Goal: Task Accomplishment & Management: Manage account settings

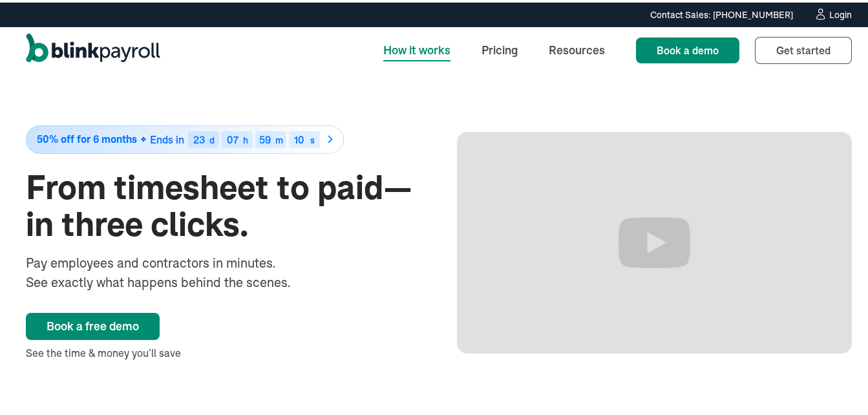
click at [834, 15] on div "Login" at bounding box center [840, 12] width 23 height 9
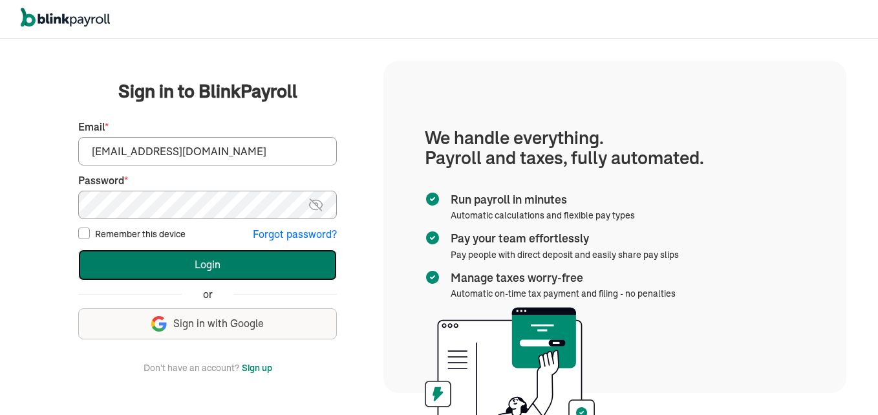
click at [158, 254] on button "Login" at bounding box center [207, 264] width 259 height 31
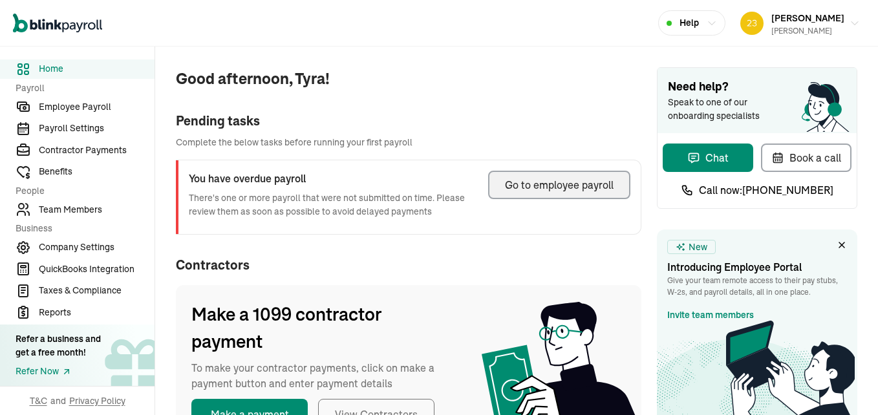
click at [550, 185] on div "Go to employee payroll" at bounding box center [559, 185] width 109 height 16
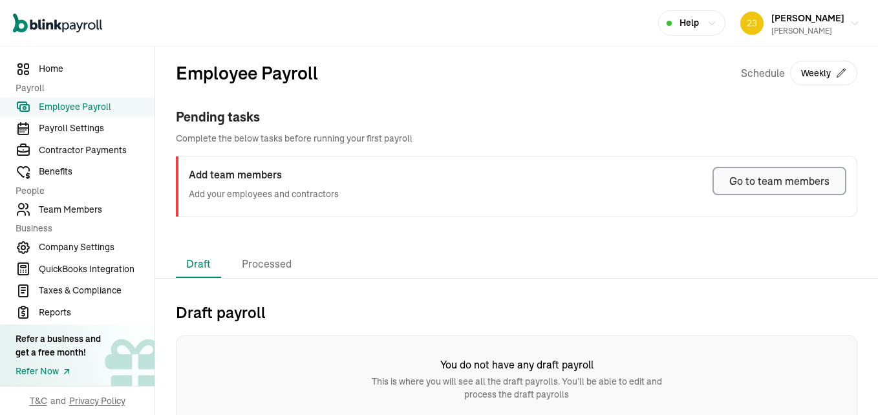
click at [762, 177] on div "Go to team members" at bounding box center [779, 181] width 100 height 16
click at [757, 187] on div "Go to team members" at bounding box center [779, 181] width 100 height 16
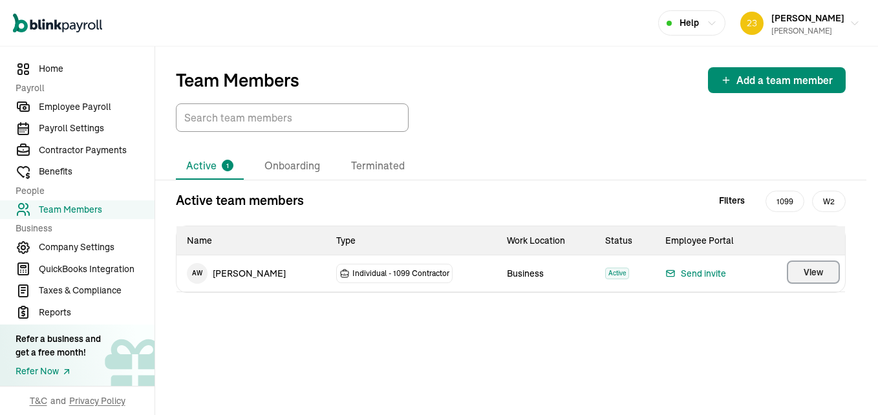
click at [820, 267] on span "View" at bounding box center [812, 272] width 19 height 13
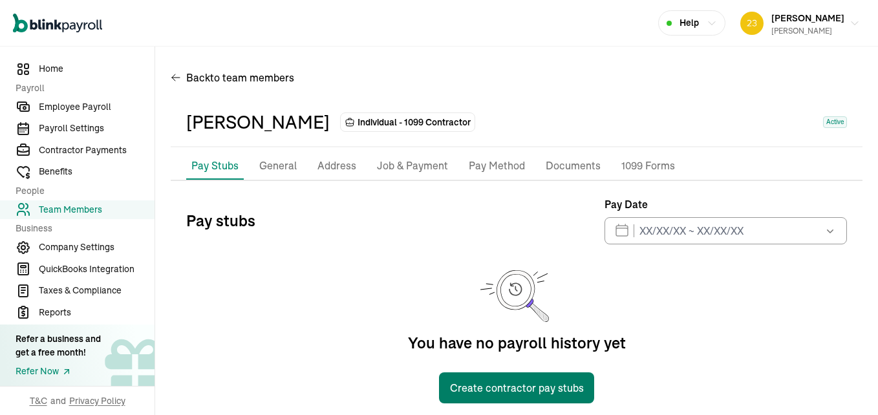
click at [516, 383] on button "Create contractor pay stubs" at bounding box center [516, 387] width 155 height 31
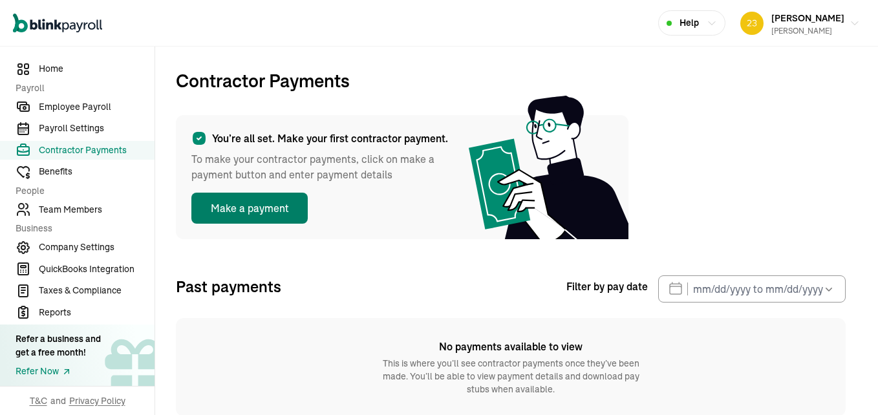
click at [260, 202] on button "Make a payment" at bounding box center [249, 208] width 116 height 31
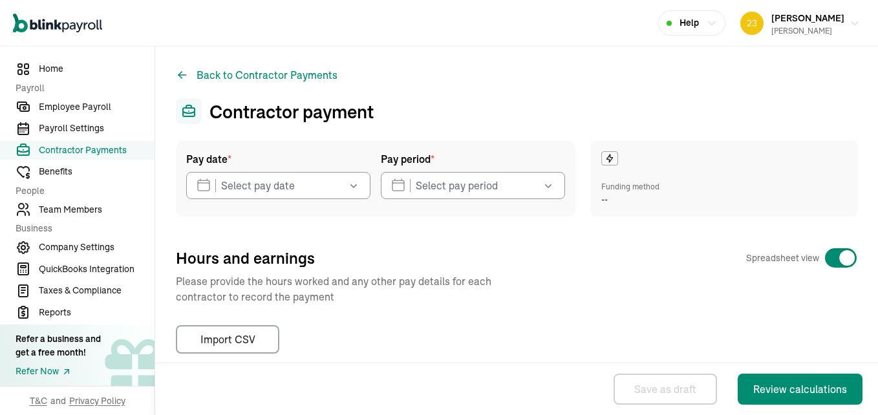
click at [355, 181] on icon "button" at bounding box center [353, 185] width 13 height 13
click at [623, 187] on div "Funding method" at bounding box center [630, 187] width 58 height 12
click at [607, 156] on icon at bounding box center [609, 158] width 10 height 10
click at [601, 197] on span "--" at bounding box center [604, 200] width 6 height 14
click at [257, 72] on button "Back to Contractor Payments" at bounding box center [257, 75] width 162 height 16
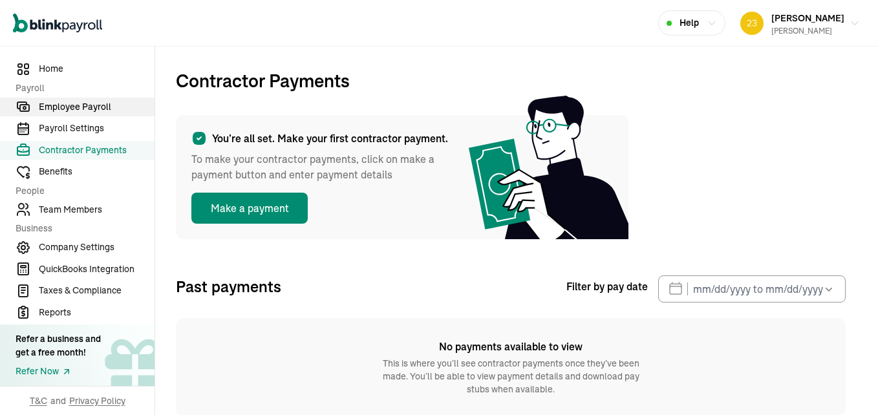
click at [84, 109] on span "Employee Payroll" at bounding box center [97, 107] width 116 height 14
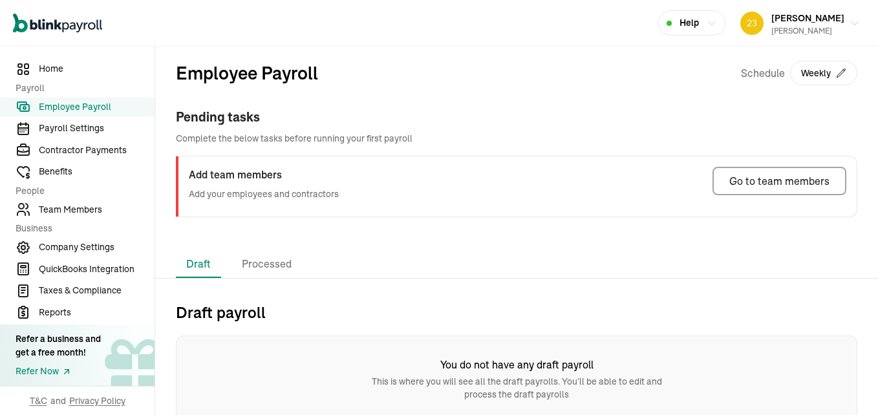
click at [239, 315] on h2 "Draft payroll" at bounding box center [516, 312] width 681 height 21
click at [244, 307] on h2 "Draft payroll" at bounding box center [516, 312] width 681 height 21
click at [456, 246] on div "Employee Payroll Schedule Weekly Pending tasks Complete the below tasks before …" at bounding box center [516, 149] width 723 height 204
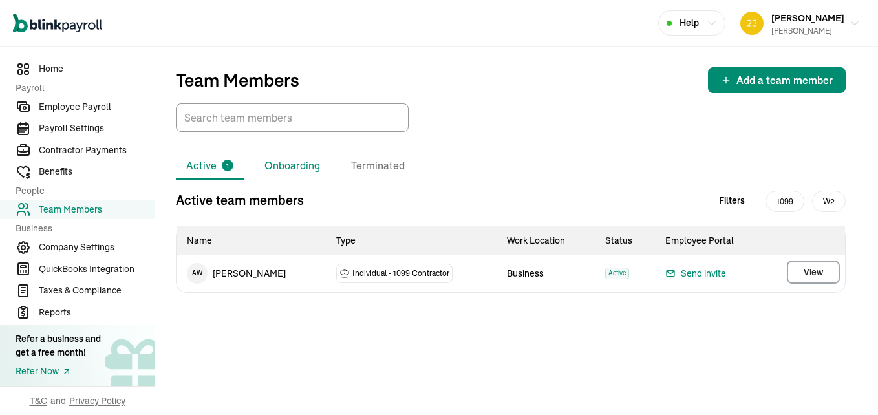
click at [295, 163] on li "Onboarding" at bounding box center [292, 166] width 76 height 27
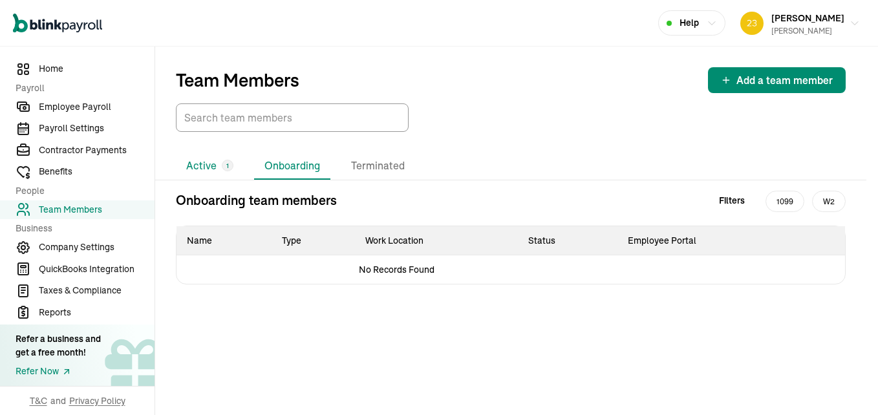
click at [207, 163] on li "Active 1" at bounding box center [210, 166] width 68 height 27
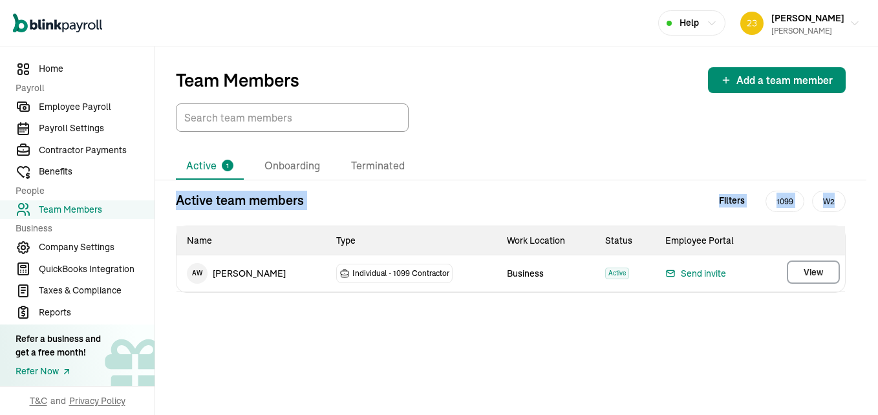
drag, startPoint x: 877, startPoint y: 156, endPoint x: 864, endPoint y: 173, distance: 21.2
click at [869, 185] on div "Team Members Add a team member Active 1 Onboarding Terminated Active team membe…" at bounding box center [516, 231] width 723 height 368
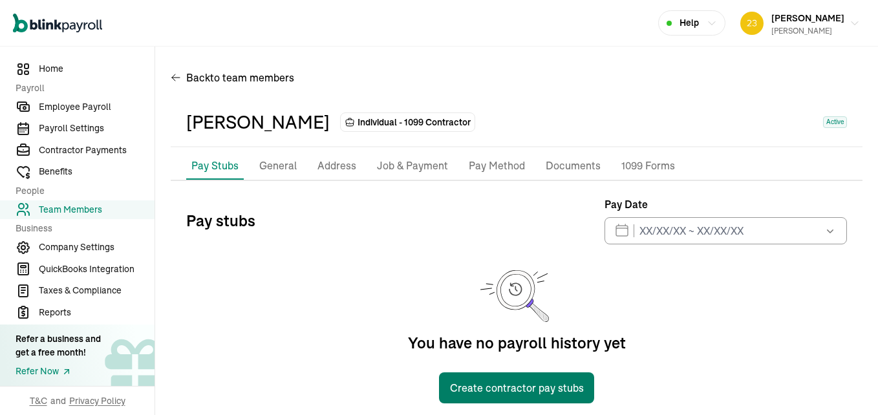
click at [508, 386] on button "Create contractor pay stubs" at bounding box center [516, 387] width 155 height 31
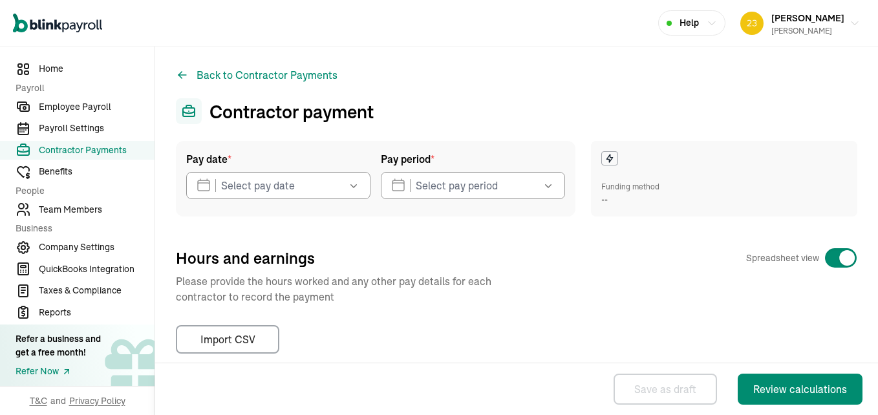
click at [348, 188] on icon "button" at bounding box center [353, 185] width 13 height 13
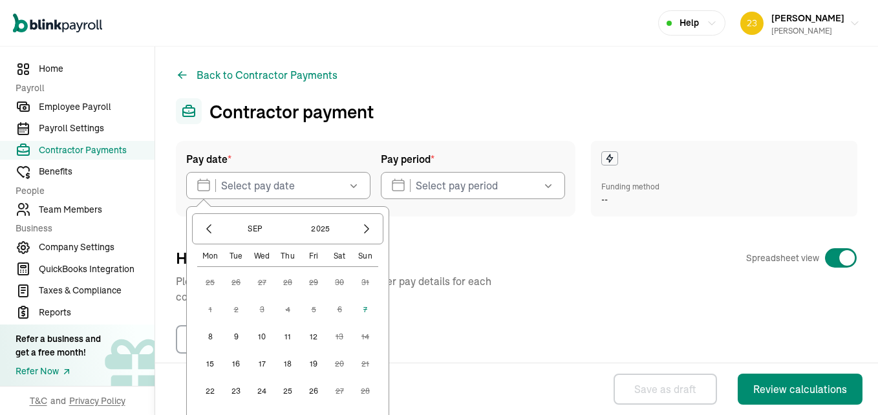
click at [211, 335] on button "8" at bounding box center [210, 337] width 26 height 26
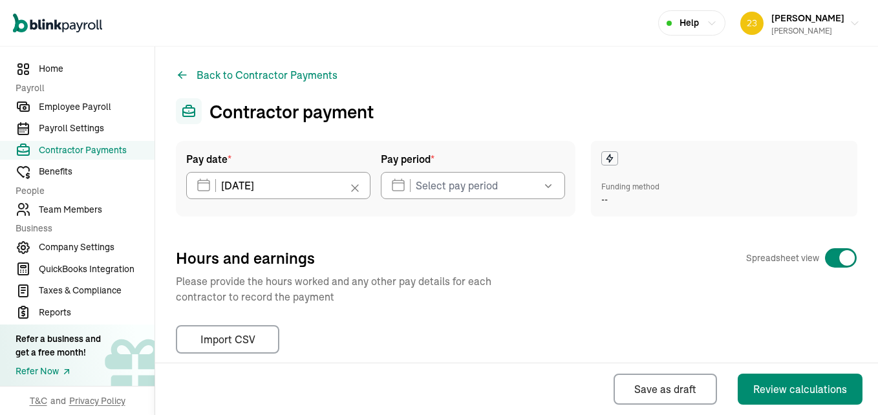
click at [545, 186] on icon "button" at bounding box center [548, 185] width 13 height 13
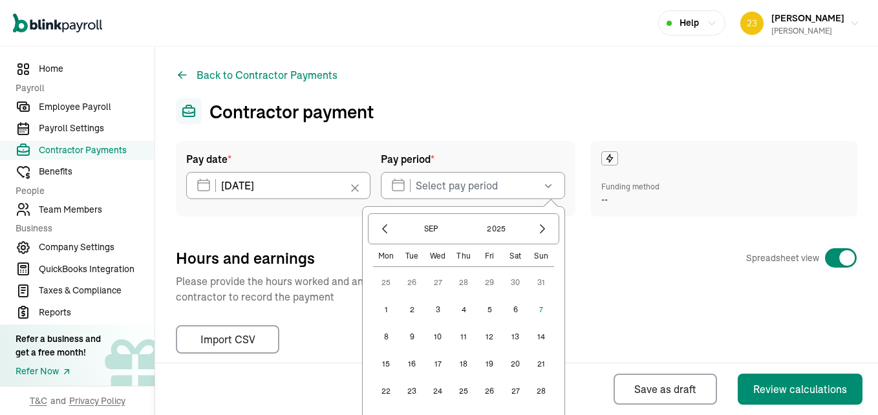
click at [381, 335] on button "8" at bounding box center [386, 337] width 26 height 26
click at [381, 333] on button "8" at bounding box center [386, 337] width 26 height 26
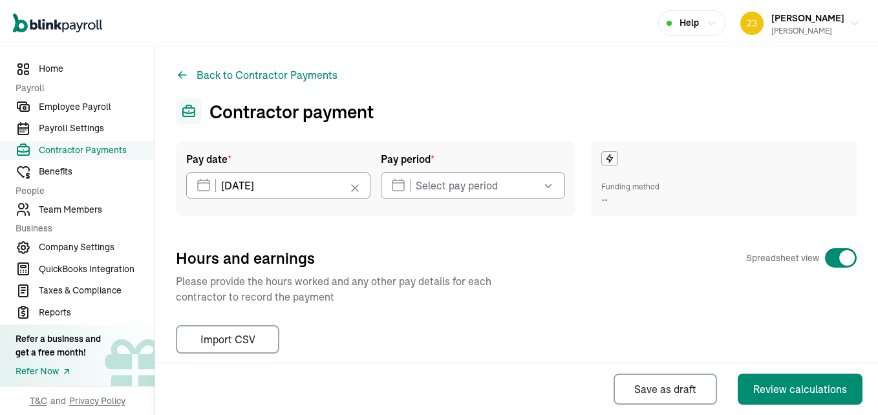
type input "09/08/2025 ~ 09/08/2025"
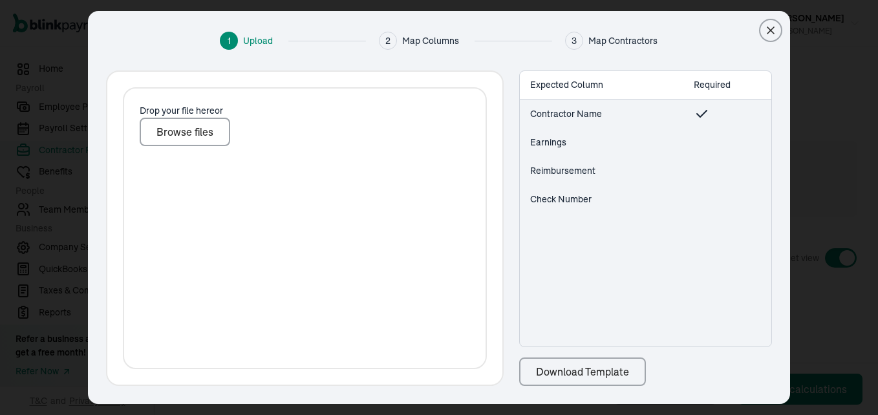
click at [257, 337] on button "Import CSV" at bounding box center [227, 339] width 103 height 28
click at [595, 368] on div "Download Template" at bounding box center [582, 372] width 93 height 16
click at [392, 168] on div "Drop your file here or Browse files" at bounding box center [305, 228] width 364 height 282
click at [198, 134] on div "Browse files" at bounding box center [184, 132] width 57 height 16
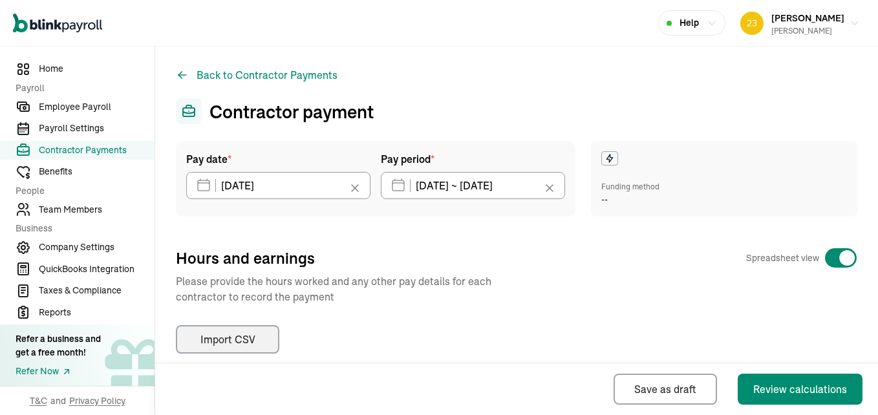
click at [604, 162] on icon at bounding box center [609, 158] width 10 height 10
click at [607, 160] on icon at bounding box center [610, 158] width 6 height 8
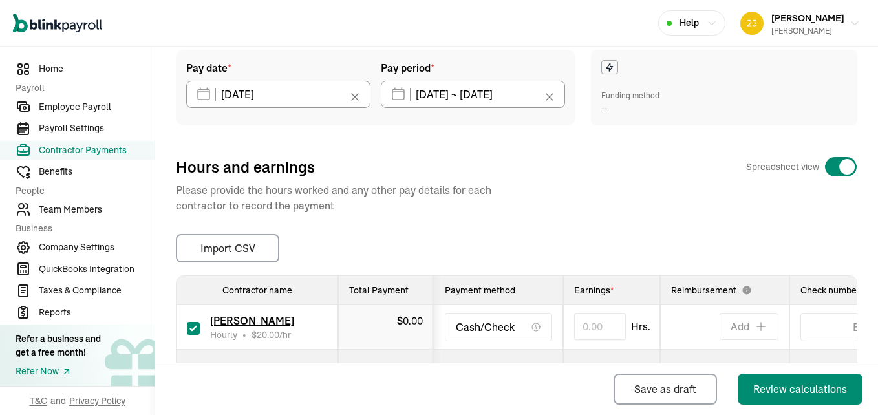
scroll to position [155, 0]
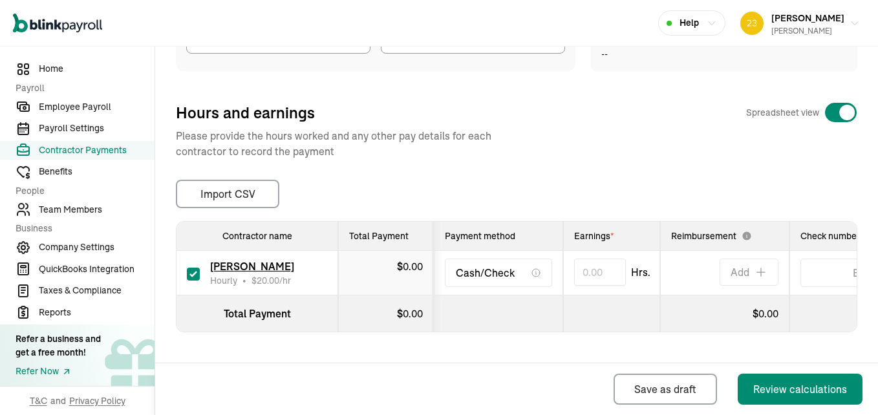
click at [382, 264] on td "$ 0.00" at bounding box center [386, 273] width 96 height 45
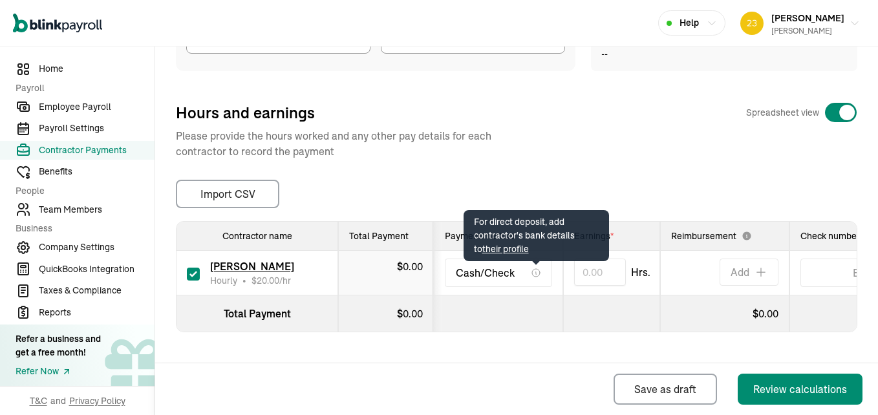
click at [537, 268] on icon at bounding box center [536, 273] width 10 height 10
click at [538, 268] on icon at bounding box center [536, 273] width 10 height 10
click at [501, 243] on span "their profile" at bounding box center [505, 249] width 47 height 12
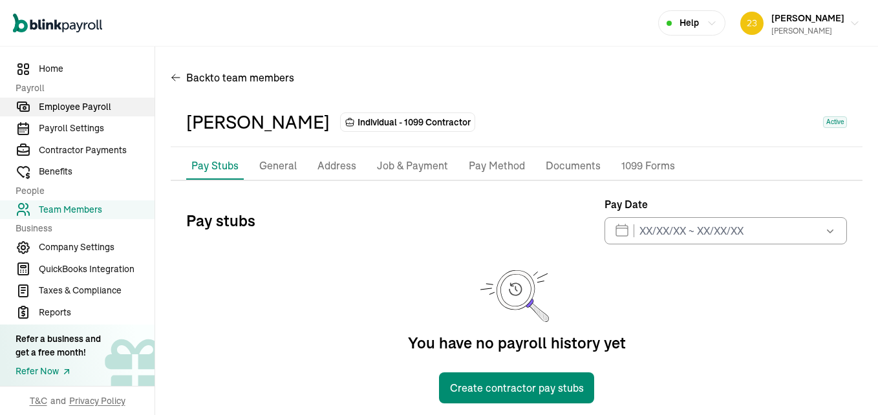
click at [83, 106] on span "Employee Payroll" at bounding box center [97, 107] width 116 height 14
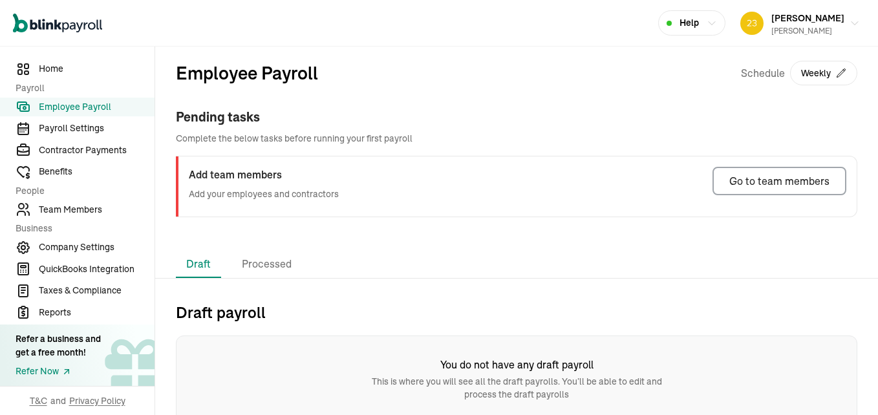
click at [213, 174] on h3 "Add team members" at bounding box center [264, 175] width 150 height 16
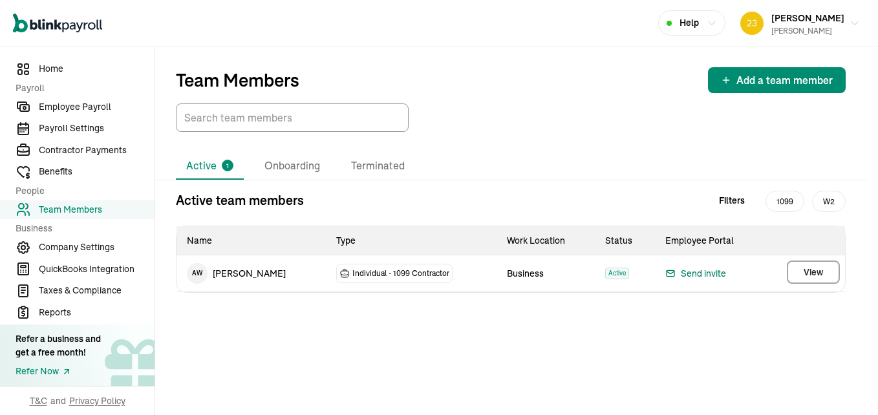
click at [695, 272] on div "Send invite" at bounding box center [695, 274] width 61 height 16
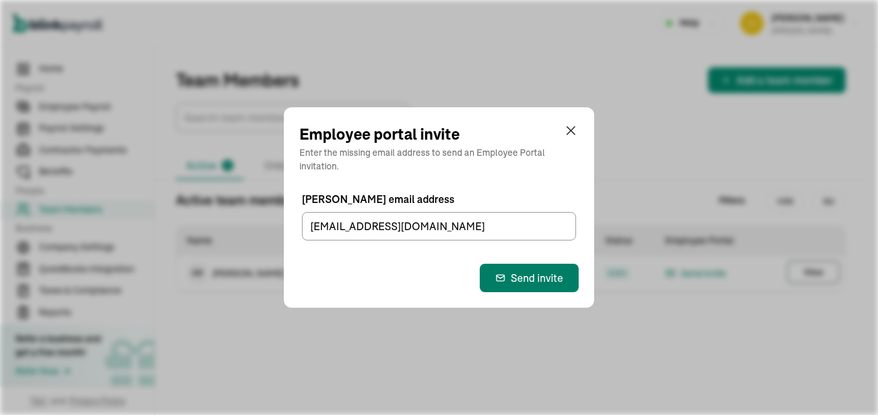
click at [524, 277] on div "Send invite" at bounding box center [529, 278] width 68 height 16
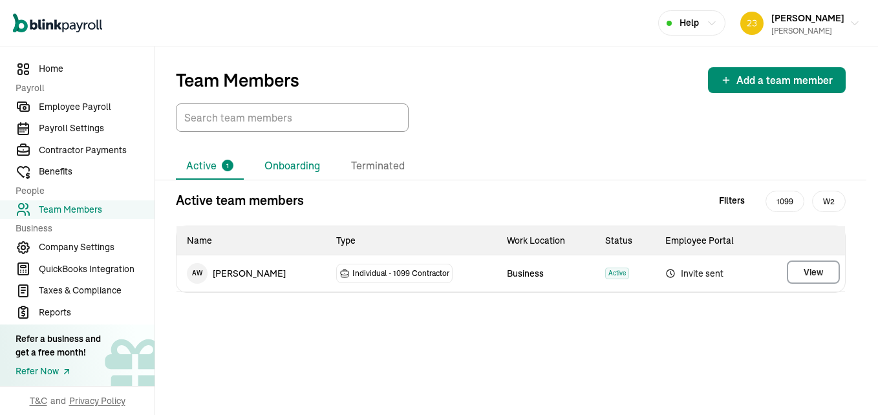
click at [294, 169] on li "Onboarding" at bounding box center [292, 166] width 76 height 27
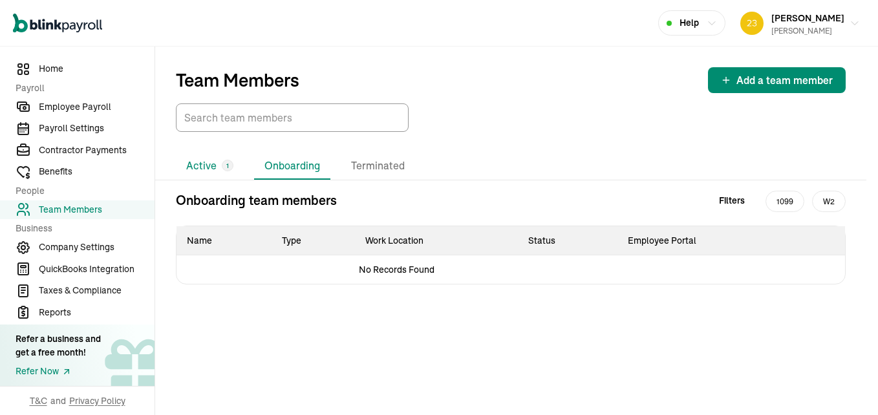
click at [209, 164] on li "Active 1" at bounding box center [210, 166] width 68 height 27
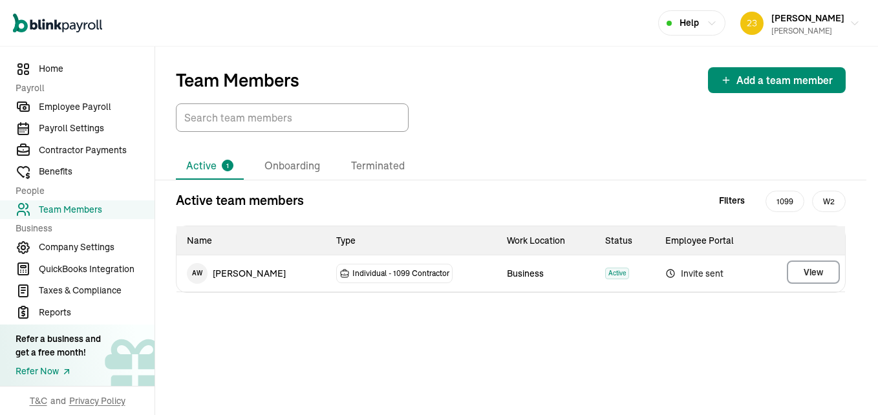
click at [400, 273] on span "Individual - 1099 Contractor" at bounding box center [400, 273] width 97 height 13
click at [238, 274] on td "A W Alexander White" at bounding box center [250, 273] width 149 height 36
click at [239, 274] on td "A W Alexander White" at bounding box center [250, 273] width 149 height 36
click at [787, 199] on span "1099" at bounding box center [784, 201] width 39 height 21
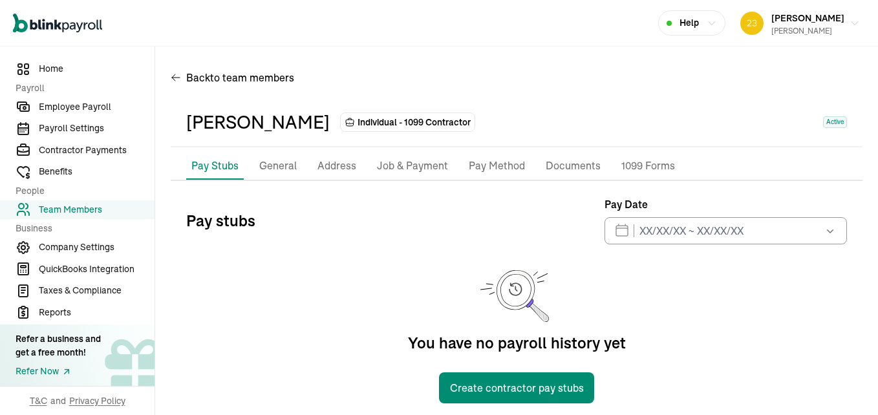
scroll to position [17, 0]
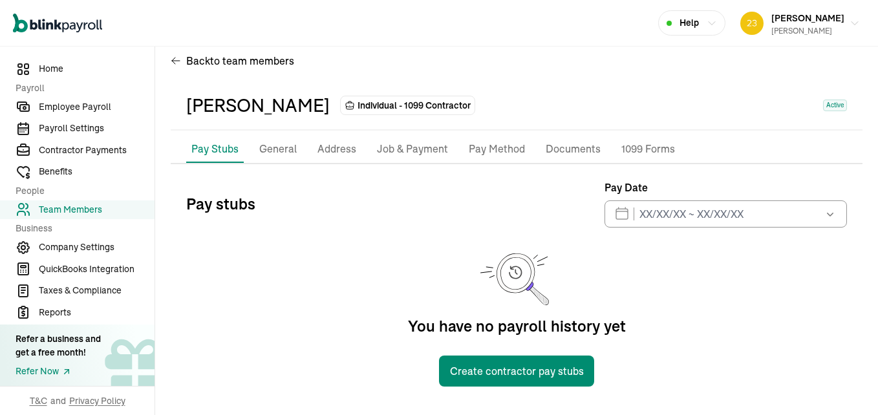
click at [823, 212] on icon "button" at bounding box center [829, 213] width 13 height 13
click at [823, 213] on icon "button" at bounding box center [829, 213] width 13 height 13
click at [655, 65] on button "8" at bounding box center [668, 63] width 26 height 26
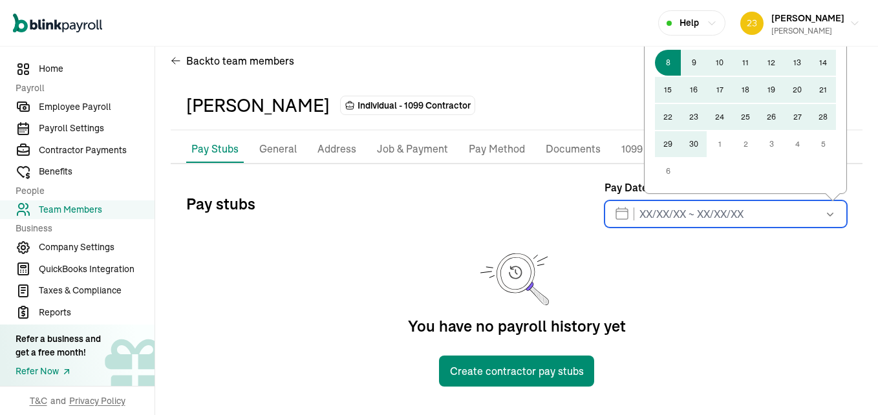
click at [758, 217] on input "text" at bounding box center [725, 213] width 242 height 27
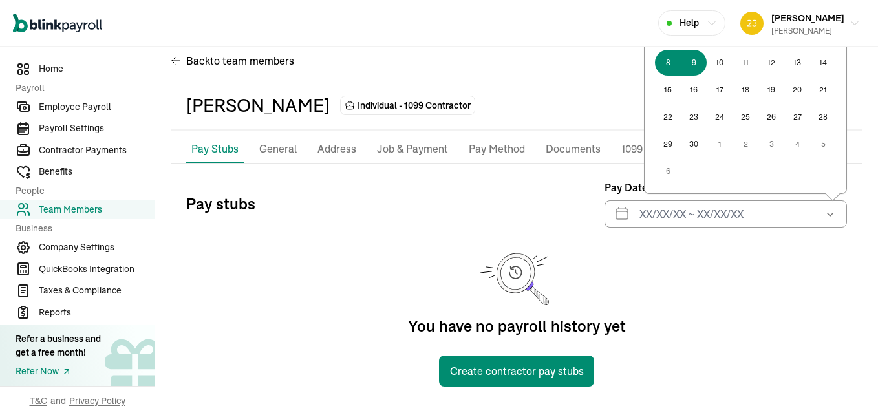
click at [685, 59] on button "9" at bounding box center [694, 63] width 26 height 26
type input "09/08/2025 ~ 09/09/2025"
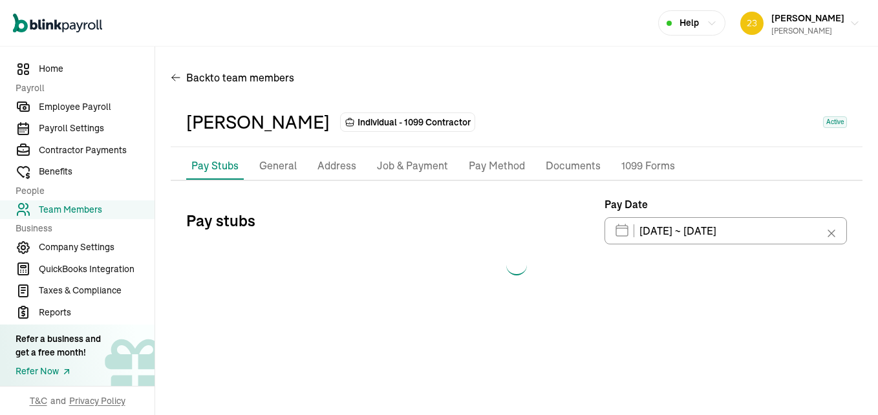
scroll to position [0, 0]
click at [275, 161] on p "General" at bounding box center [277, 166] width 37 height 17
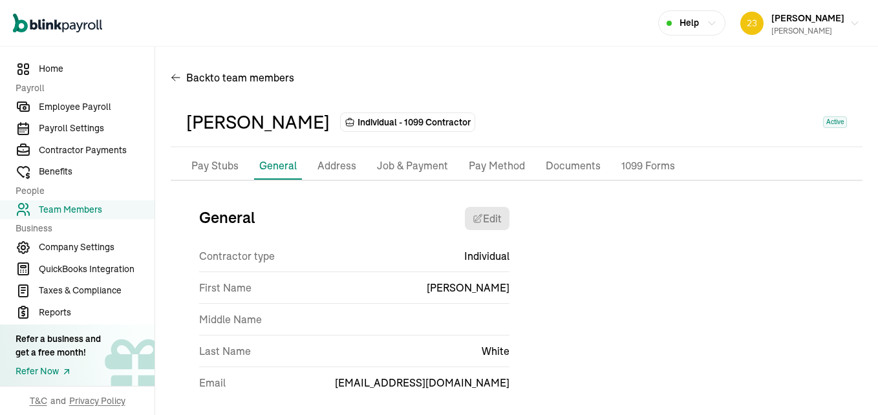
scroll to position [25, 0]
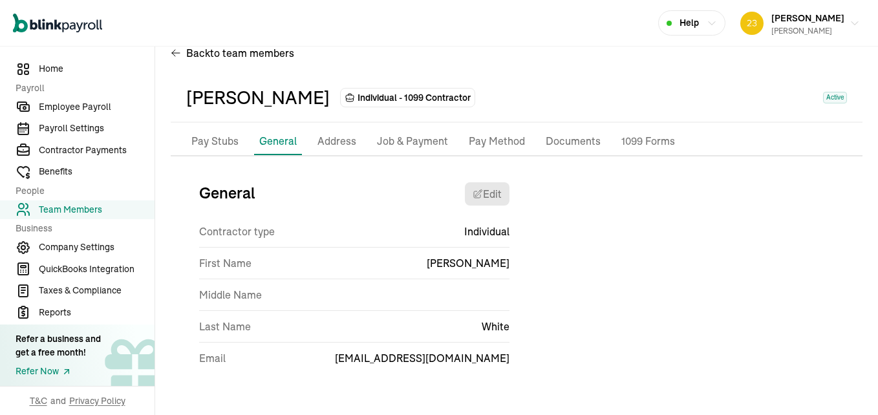
click at [341, 137] on p "Address" at bounding box center [336, 141] width 39 height 17
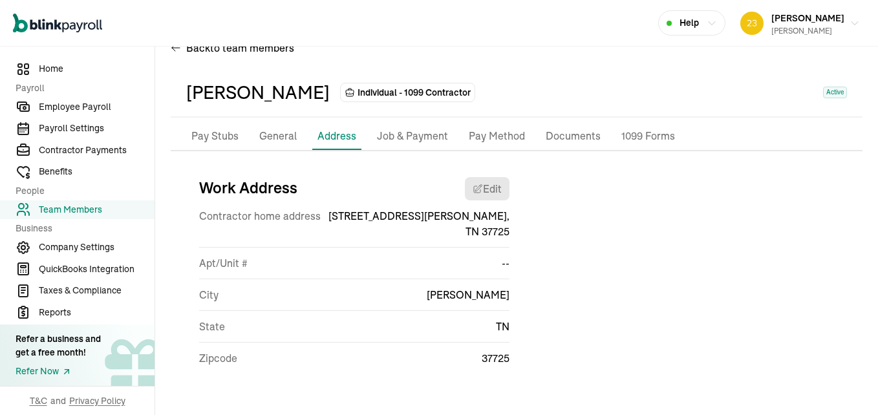
click at [420, 136] on p "Job & Payment" at bounding box center [412, 136] width 71 height 17
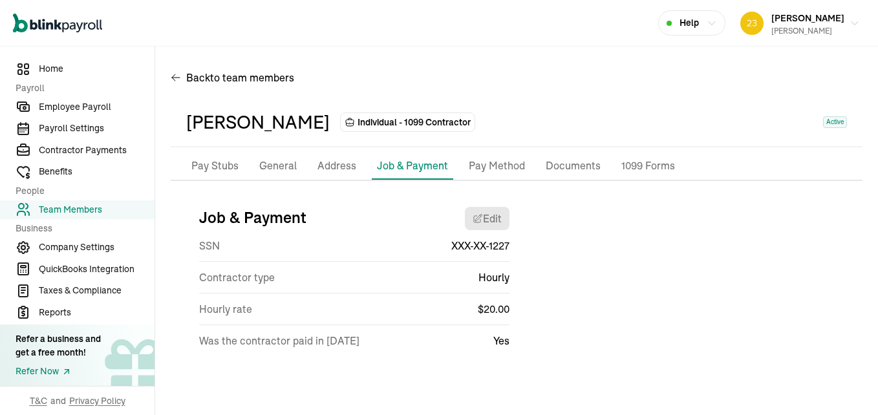
click at [485, 162] on p "Pay Method" at bounding box center [497, 166] width 56 height 17
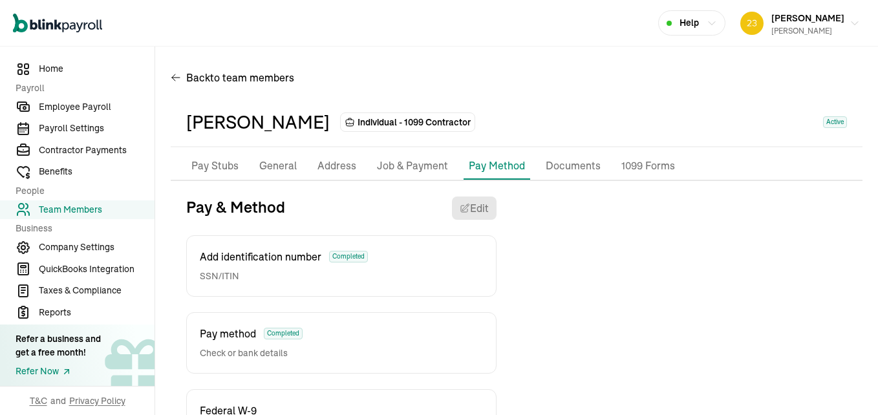
scroll to position [64, 0]
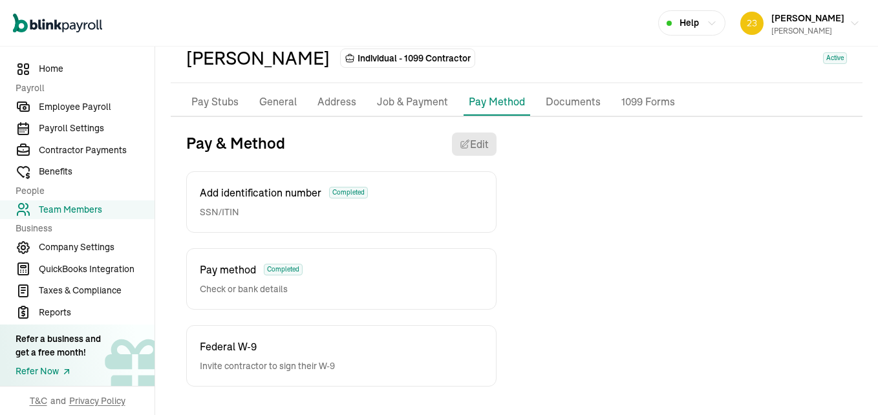
click at [571, 104] on p "Documents" at bounding box center [572, 102] width 55 height 17
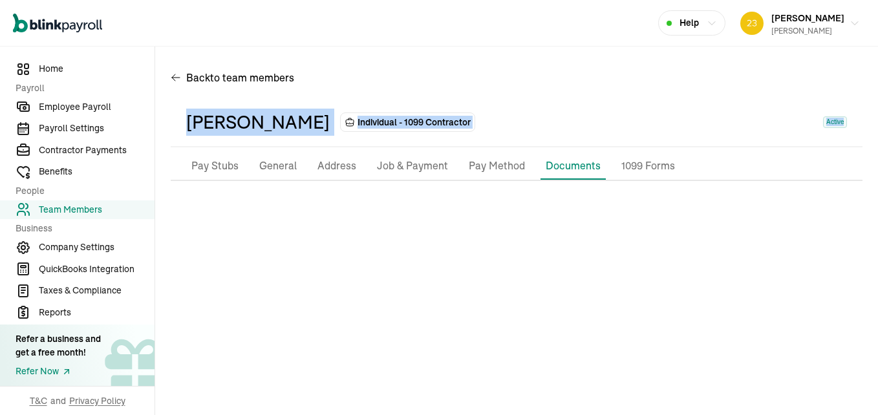
drag, startPoint x: 877, startPoint y: 78, endPoint x: 869, endPoint y: 113, distance: 36.4
click at [869, 113] on div "Back to team members Alexander White Individual - 1099 Contractor Active Pay St…" at bounding box center [516, 230] width 723 height 367
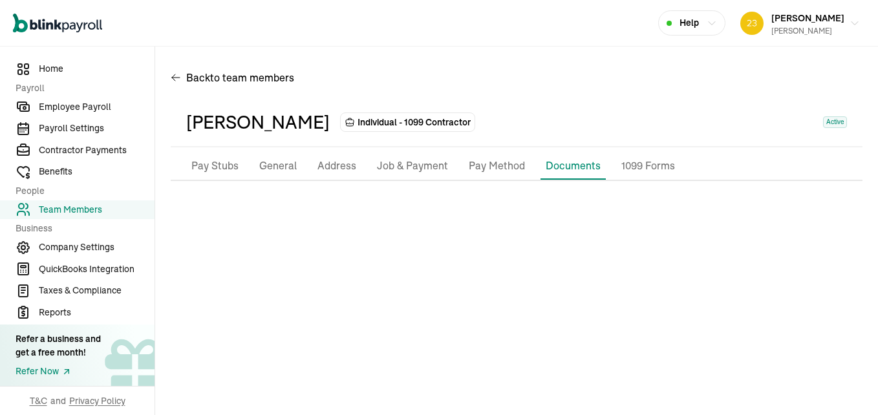
click at [582, 161] on p "Documents" at bounding box center [572, 166] width 55 height 16
click at [628, 164] on p "1099 Forms" at bounding box center [648, 166] width 54 height 17
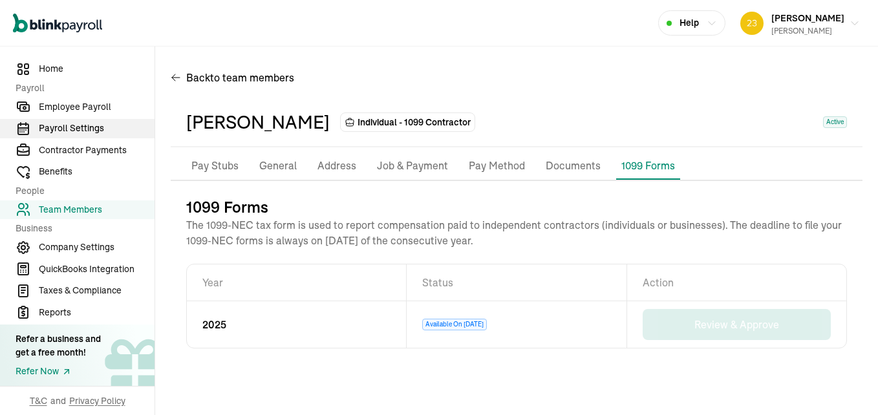
click at [75, 131] on span "Payroll Settings" at bounding box center [97, 129] width 116 height 14
click at [74, 126] on span "Payroll Settings" at bounding box center [97, 129] width 116 height 14
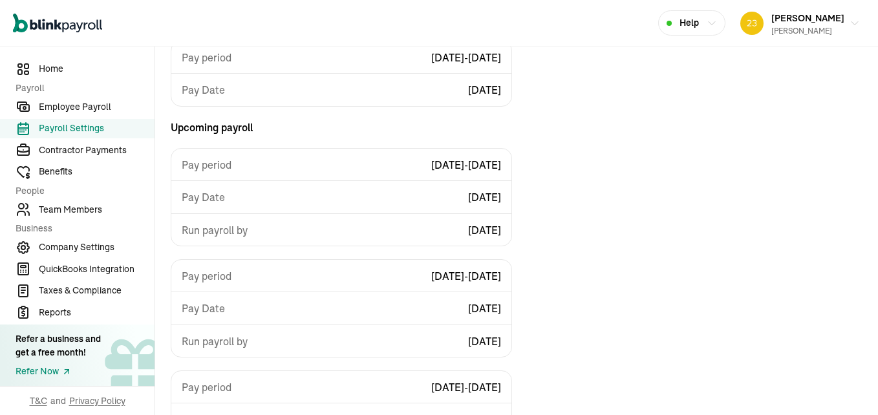
scroll to position [419, 0]
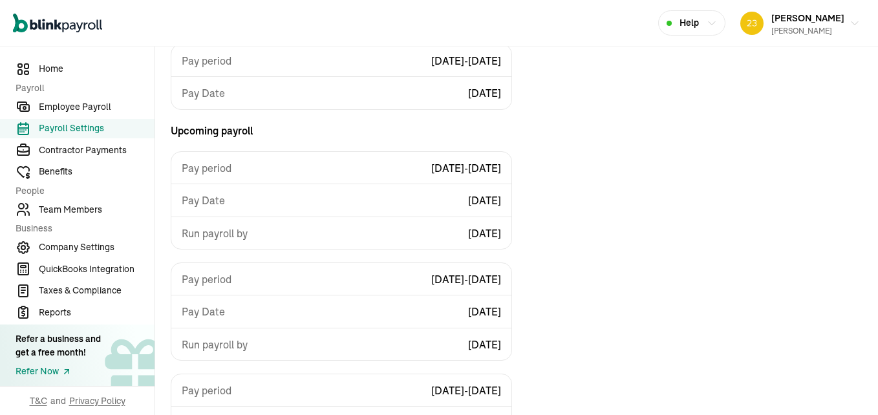
click at [359, 164] on div "Pay period 08/30/2025 - 09/05/2025" at bounding box center [341, 168] width 340 height 32
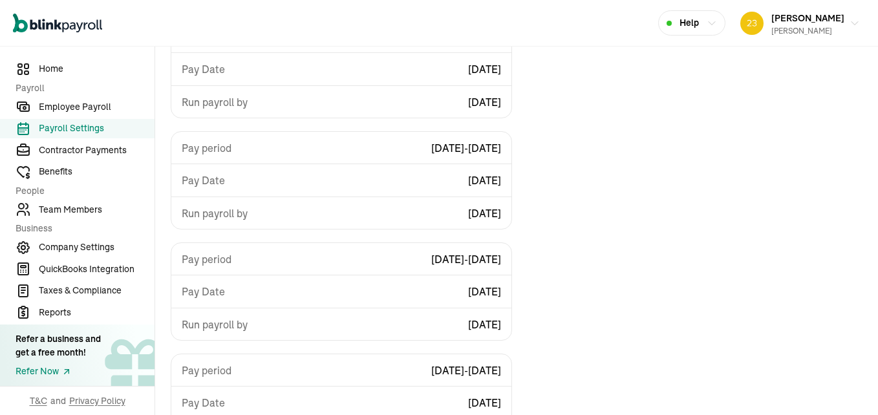
scroll to position [644, 0]
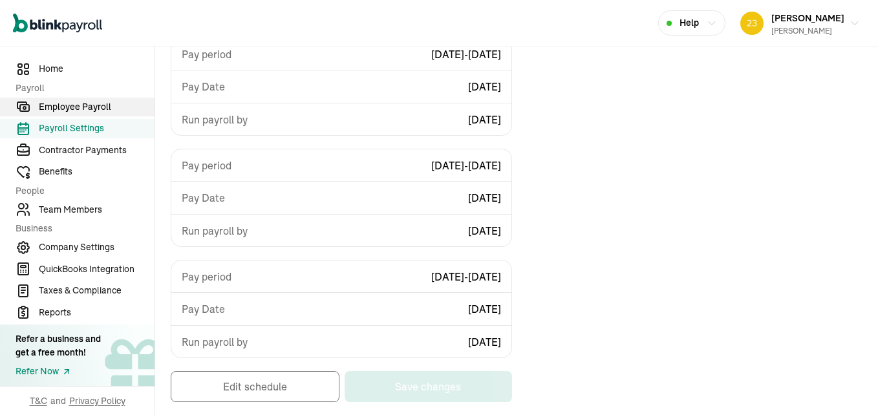
drag, startPoint x: 79, startPoint y: 94, endPoint x: 79, endPoint y: 103, distance: 8.4
click at [79, 101] on nav "Home Payroll Employee Payroll Payroll Settings Contractor Payments Benefits Peo…" at bounding box center [77, 231] width 154 height 368
drag, startPoint x: 79, startPoint y: 103, endPoint x: 59, endPoint y: 106, distance: 20.3
click at [79, 108] on span "Employee Payroll" at bounding box center [97, 107] width 116 height 14
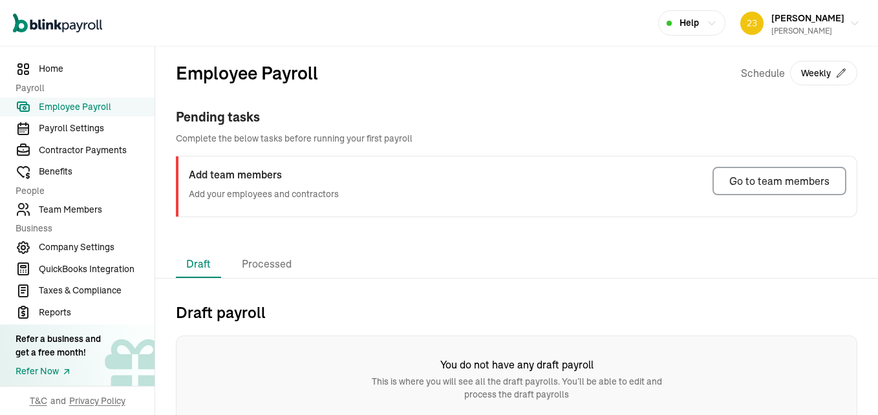
click at [204, 313] on h2 "Draft payroll" at bounding box center [516, 312] width 681 height 21
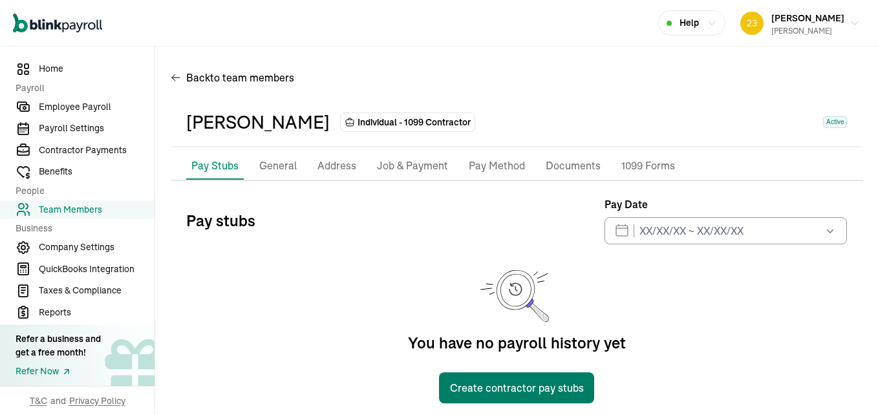
click at [481, 388] on button "Create contractor pay stubs" at bounding box center [516, 387] width 155 height 31
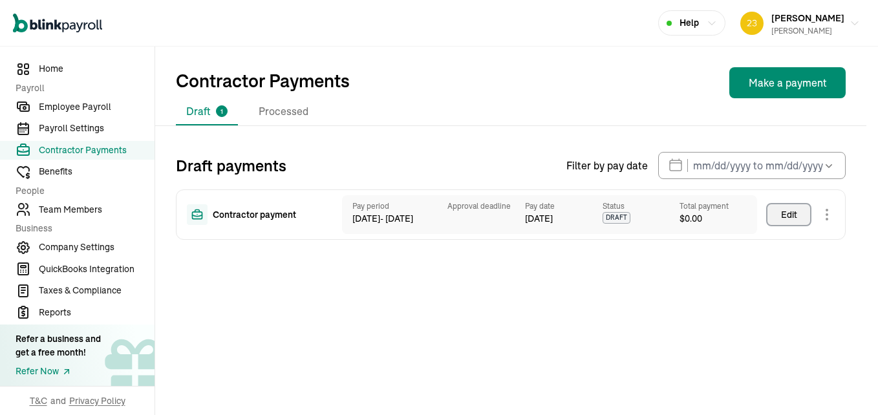
click at [790, 215] on div "Edit" at bounding box center [789, 214] width 16 height 13
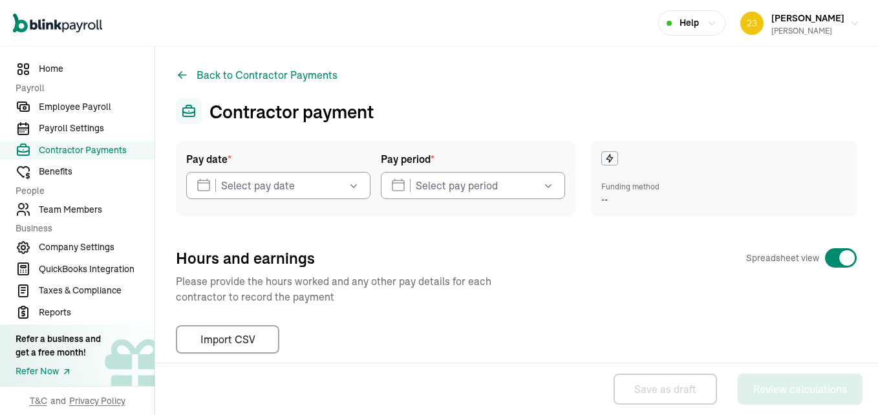
type input "09/08/2025"
type input "09/08/2025 ~ 09/08/2025"
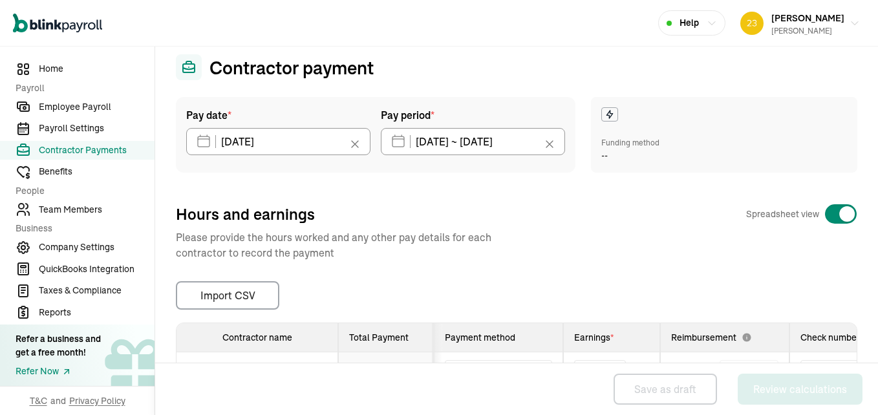
scroll to position [46, 0]
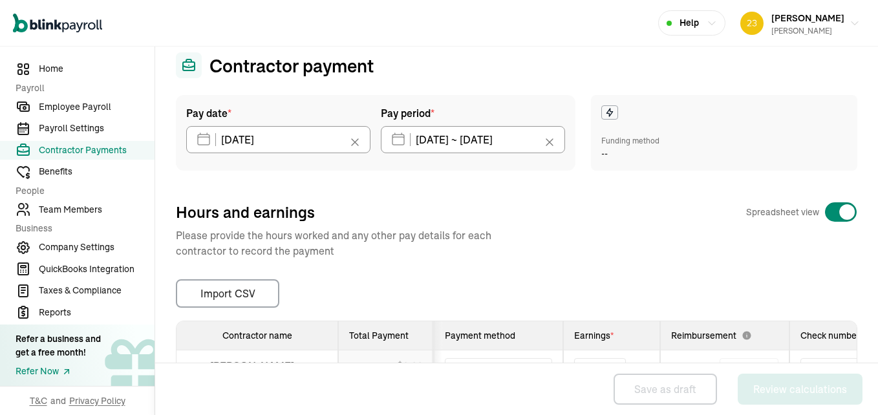
click at [825, 206] on div at bounding box center [840, 212] width 33 height 21
checkbox input "false"
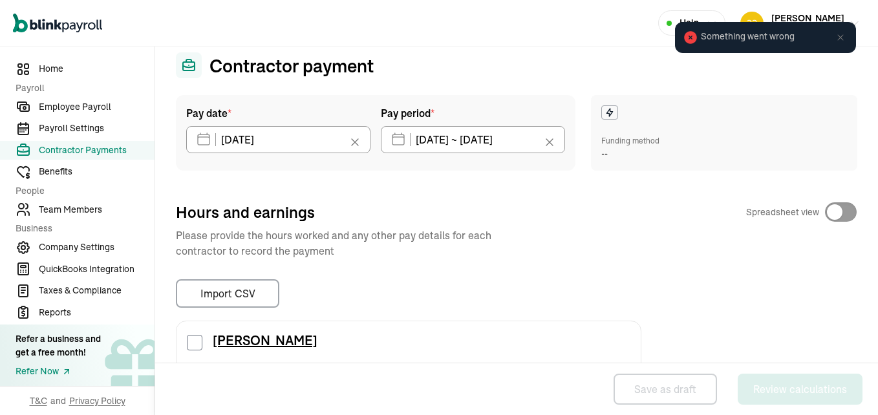
click at [193, 343] on input "checkbox" at bounding box center [195, 343] width 16 height 16
checkbox input "true"
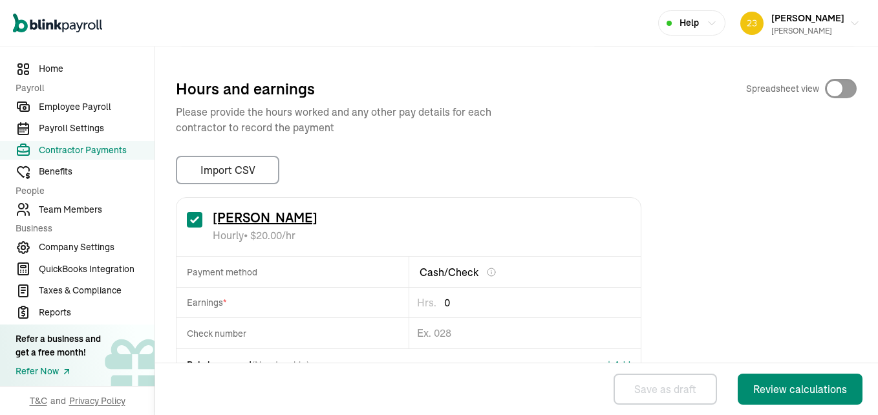
scroll to position [156, 0]
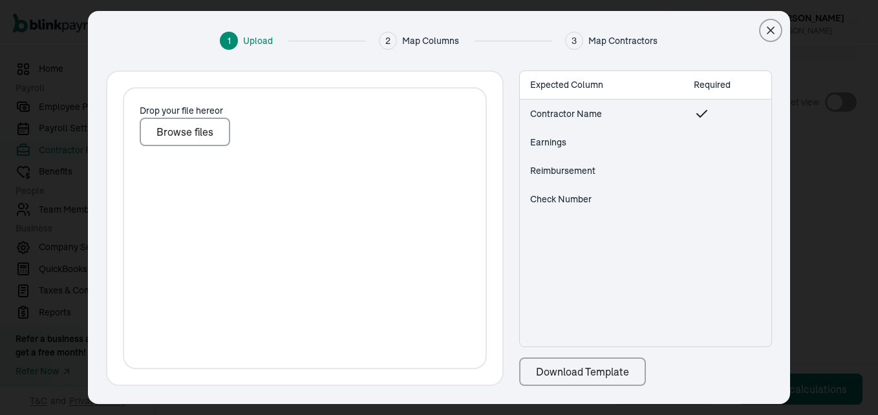
click at [234, 180] on div "Import CSV" at bounding box center [227, 184] width 55 height 16
click at [566, 366] on div "Download Template" at bounding box center [582, 372] width 93 height 16
click at [790, 64] on dialog "1 Upload 2 Map Columns 3 Map Contractors Drop your file here or Browse files Ex…" at bounding box center [439, 207] width 702 height 393
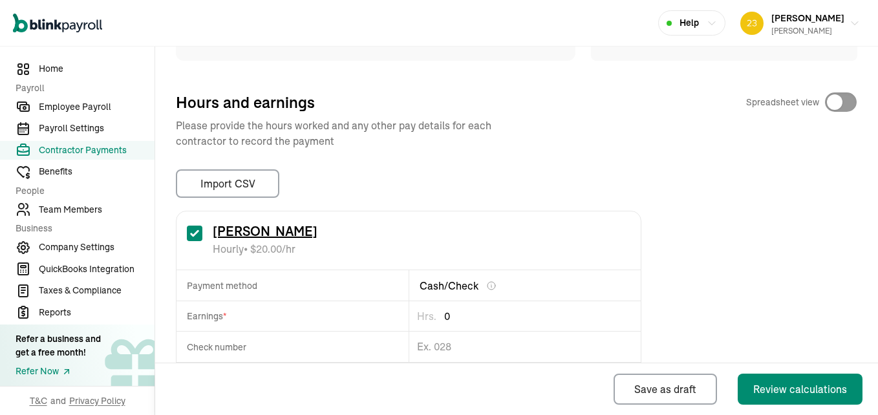
click at [863, 100] on div "Back to Contractor Payments Contractor payment Pay date * 09/08/2025 Sep 2025 M…" at bounding box center [516, 205] width 723 height 628
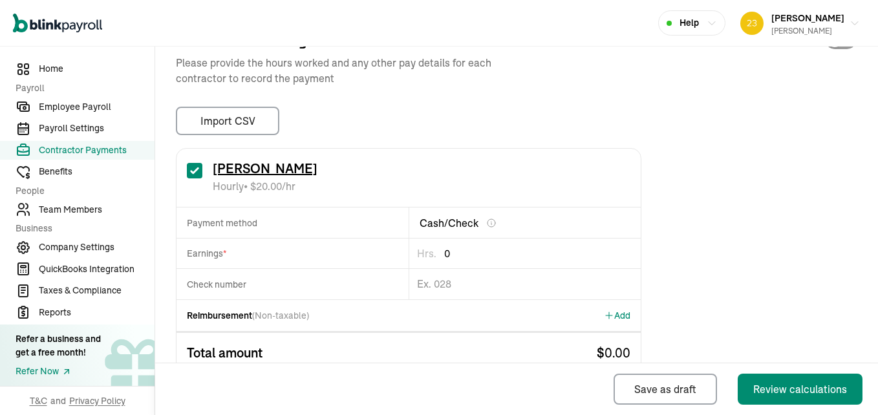
scroll to position [260, 0]
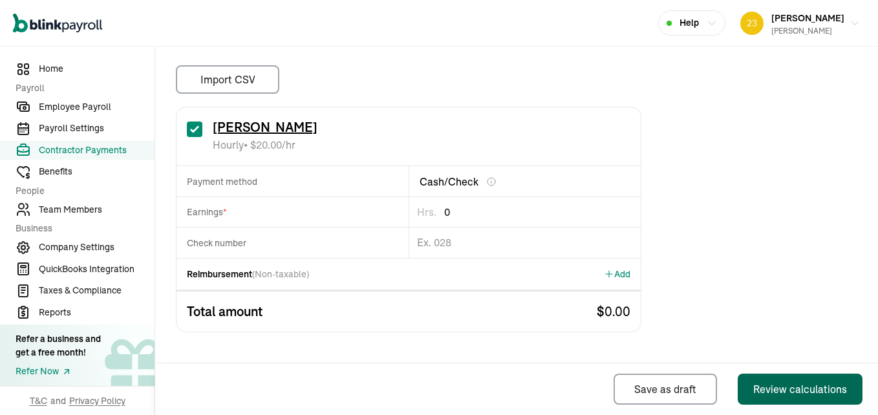
click at [787, 377] on button "Review calculations" at bounding box center [799, 389] width 125 height 31
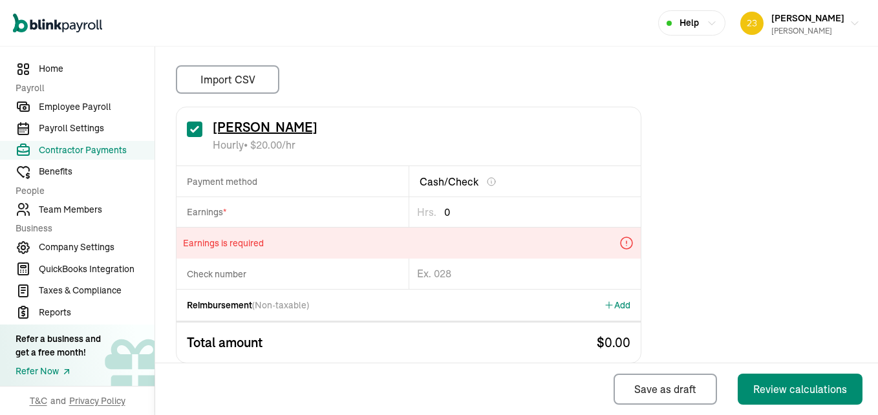
click at [463, 214] on input "0" at bounding box center [538, 212] width 204 height 26
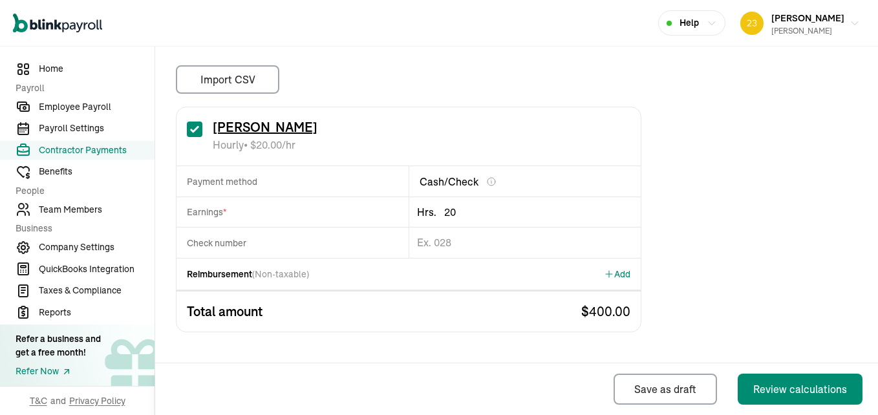
click at [249, 209] on div "Earnings *" at bounding box center [292, 212] width 232 height 30
click at [250, 216] on div "Earnings *" at bounding box center [292, 212] width 232 height 30
click at [251, 216] on div "Earnings *" at bounding box center [292, 212] width 232 height 30
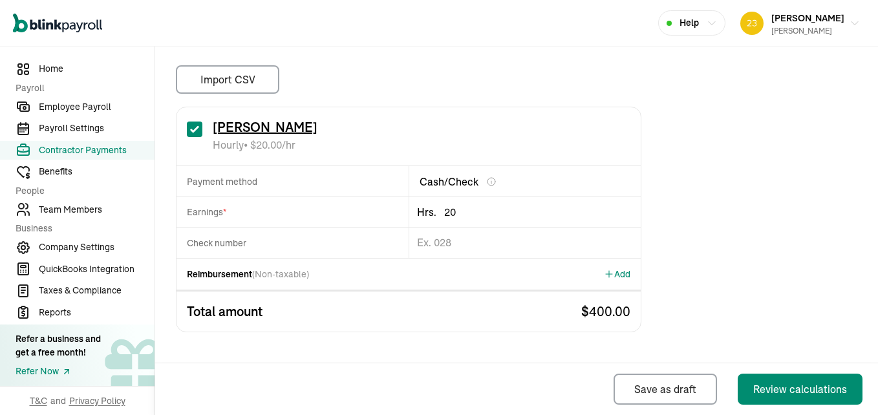
drag, startPoint x: 251, startPoint y: 216, endPoint x: 430, endPoint y: 65, distance: 233.9
click at [430, 65] on div "Import CSV 1 Upload 2 Map Columns 3 Map Contractors Drop your file here or Brow…" at bounding box center [516, 79] width 681 height 28
click at [496, 209] on input "20" at bounding box center [538, 212] width 204 height 26
type input "2"
type input "12"
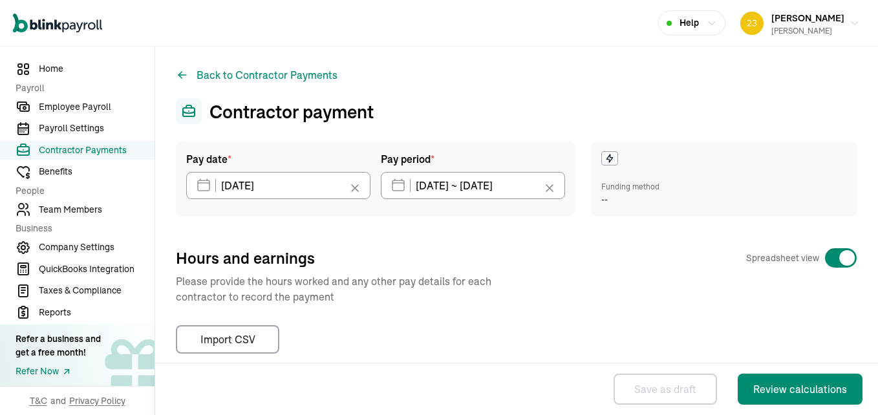
click at [604, 154] on icon at bounding box center [609, 158] width 10 height 10
click at [601, 200] on span "--" at bounding box center [604, 200] width 6 height 14
click at [833, 246] on div "Pay date * 09/08/2025 Sep 2025 Mon Tue Wed Thu Fri Sat Sun 25 26 27 28 29 30 31…" at bounding box center [516, 314] width 681 height 347
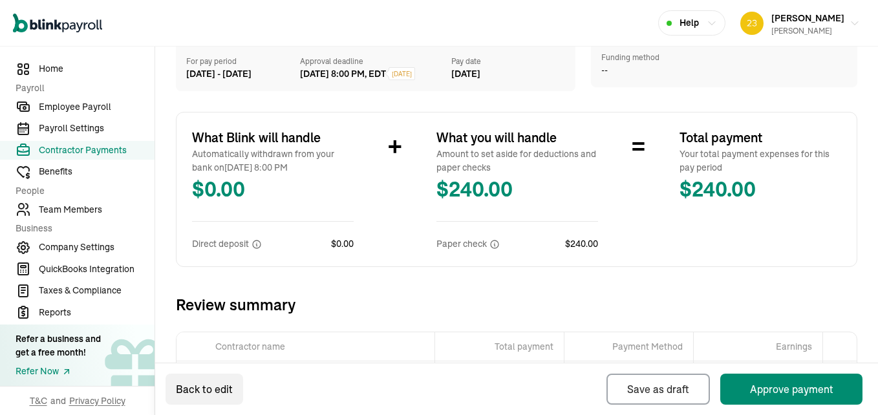
scroll to position [191, 0]
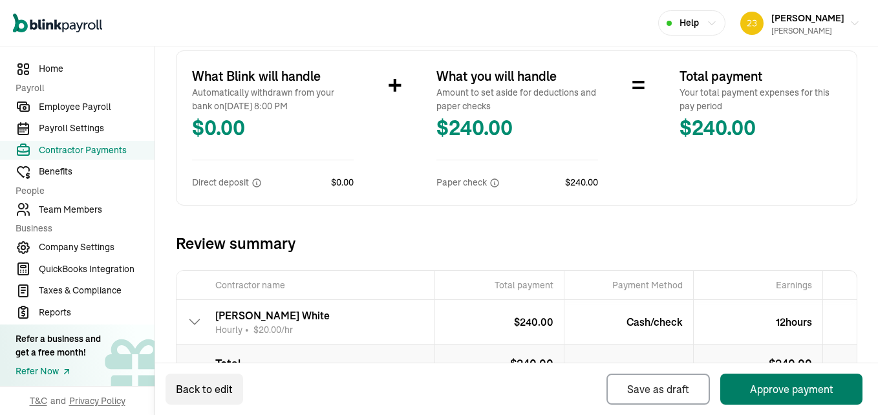
click at [787, 392] on button "Approve payment" at bounding box center [791, 389] width 142 height 31
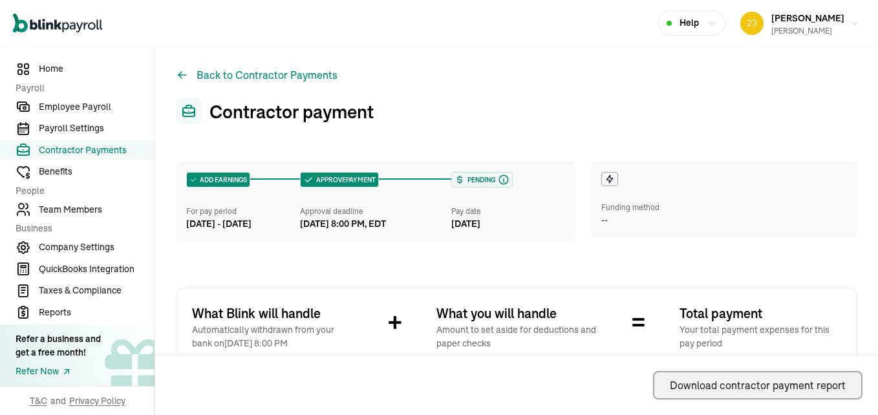
click at [791, 384] on div "Download contractor payment report" at bounding box center [758, 385] width 176 height 16
click at [741, 379] on div "Download contractor payment report" at bounding box center [758, 385] width 176 height 16
click at [727, 385] on div "Download contractor payment report" at bounding box center [758, 385] width 176 height 16
